Goal: Task Accomplishment & Management: Use online tool/utility

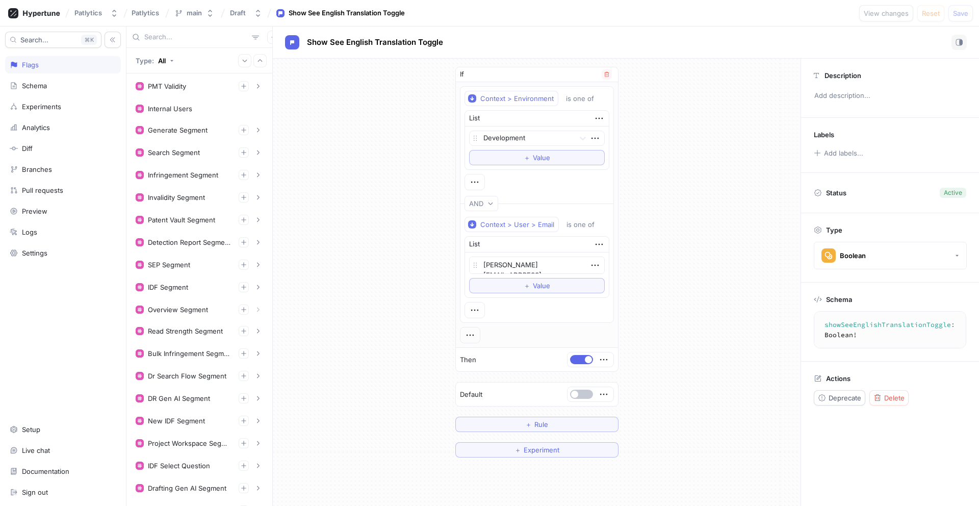
scroll to position [382, 0]
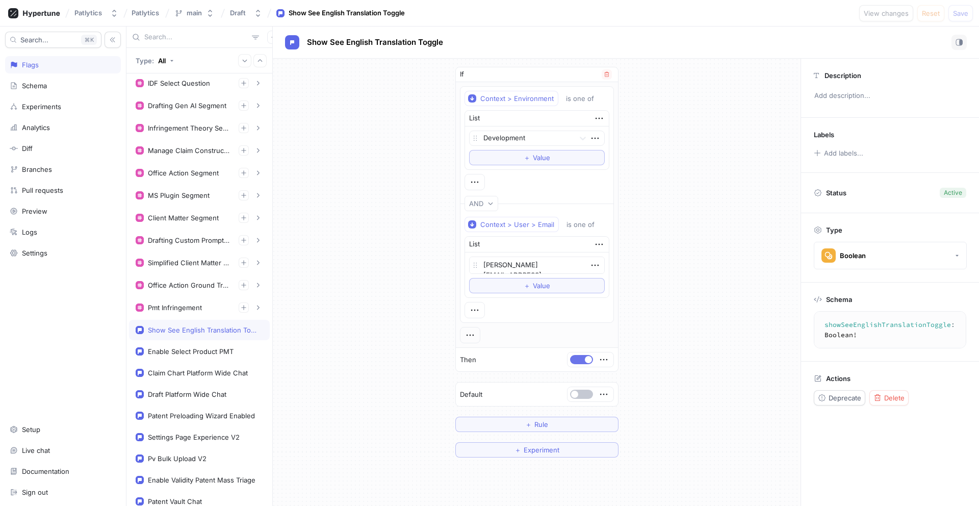
click at [589, 360] on span "button" at bounding box center [588, 359] width 7 height 7
click at [964, 12] on span "Save" at bounding box center [960, 13] width 15 height 6
type textarea "x"
click at [860, 324] on textarea "showSeeEnglishTranslationToggle: Boolean!" at bounding box center [907, 329] width 178 height 28
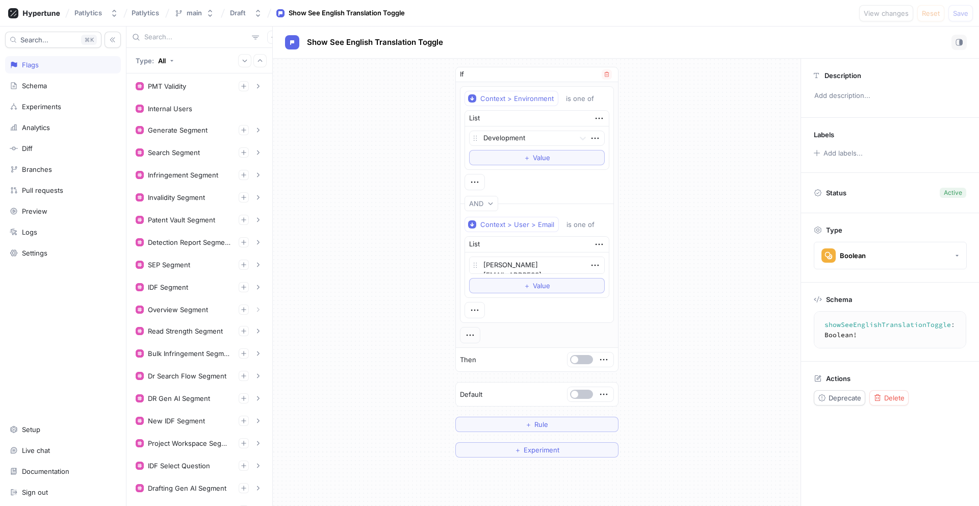
scroll to position [445, 0]
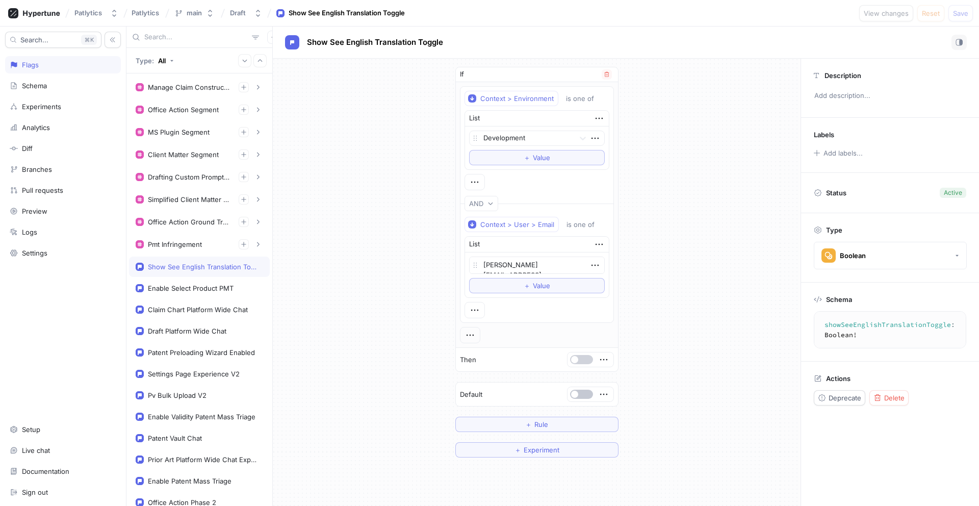
click at [584, 360] on button "button" at bounding box center [581, 359] width 23 height 9
click at [958, 15] on span "Save" at bounding box center [960, 13] width 15 height 6
type textarea "x"
